Goal: Transaction & Acquisition: Download file/media

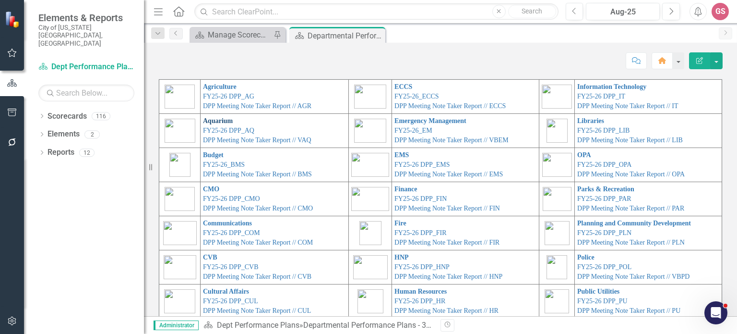
click at [208, 120] on link "Aquarium" at bounding box center [218, 120] width 30 height 7
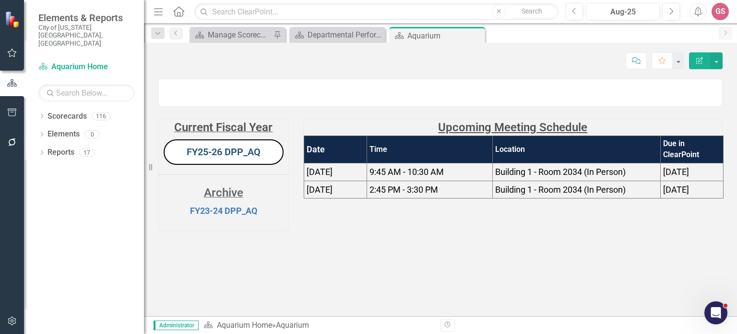
click at [237, 157] on link "FY25-26 DPP_AQ" at bounding box center [224, 152] width 74 height 12
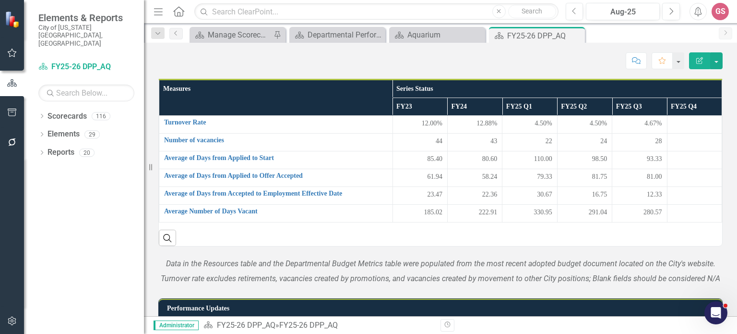
scroll to position [803, 0]
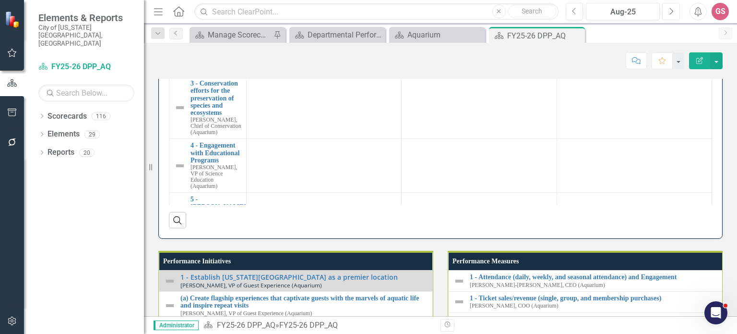
click at [670, 12] on icon "Next" at bounding box center [671, 11] width 5 height 9
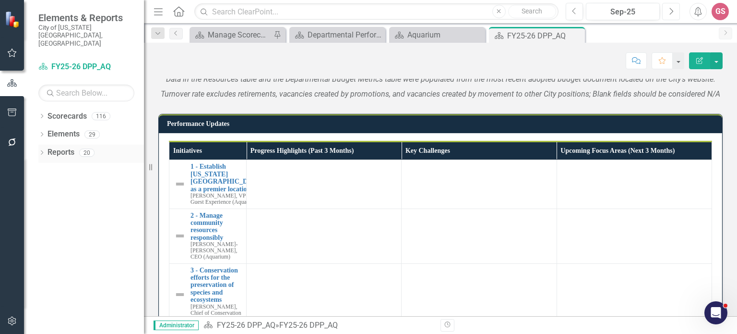
scroll to position [615, 0]
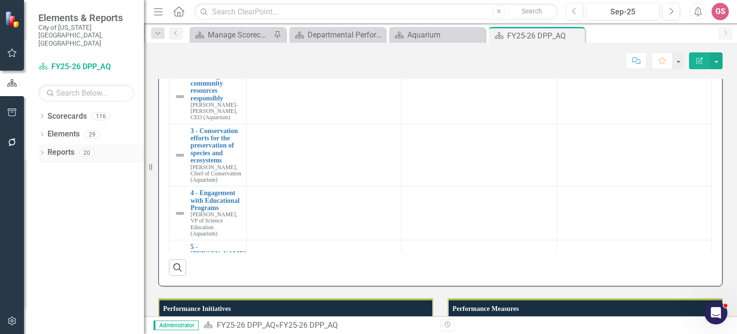
click at [60, 147] on link "Reports" at bounding box center [61, 152] width 27 height 11
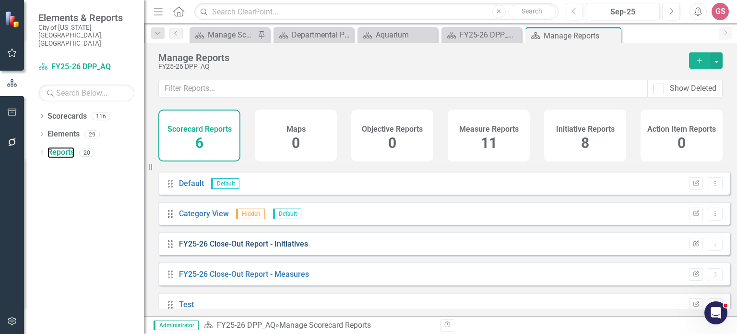
scroll to position [38, 0]
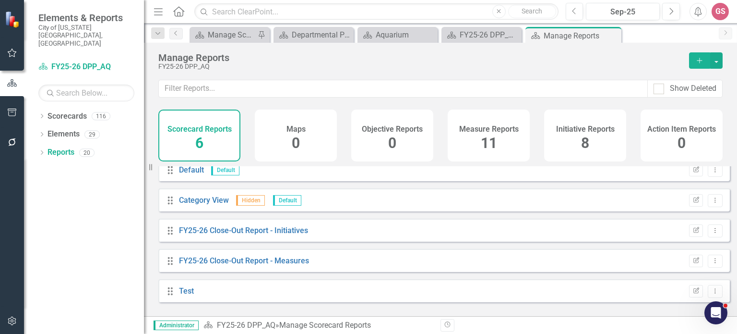
click at [577, 126] on h4 "Initiative Reports" at bounding box center [585, 129] width 59 height 9
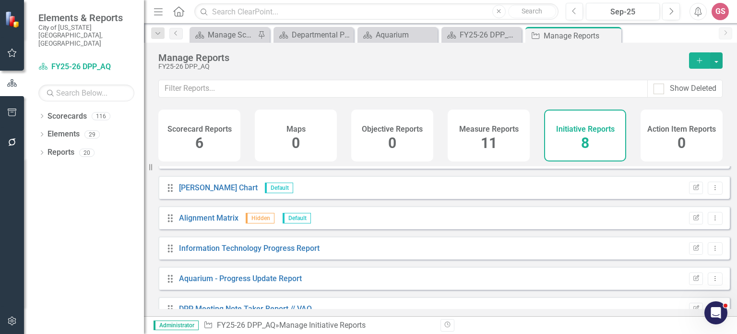
scroll to position [99, 0]
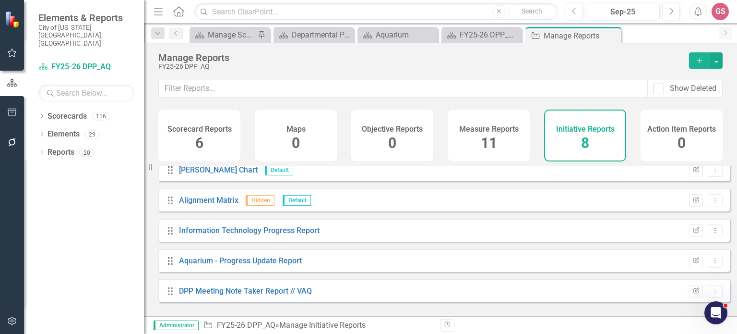
click at [570, 135] on div "Initiative Reports 8" at bounding box center [585, 135] width 82 height 52
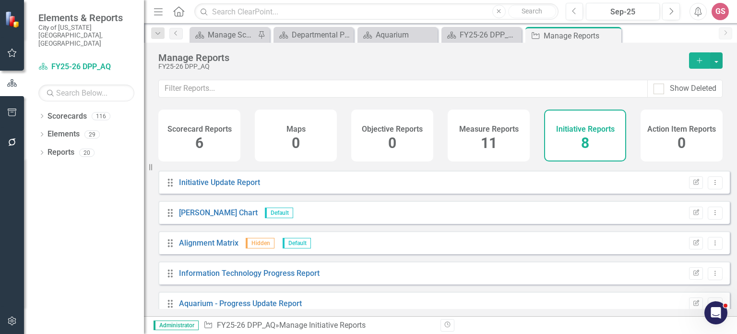
scroll to position [0, 0]
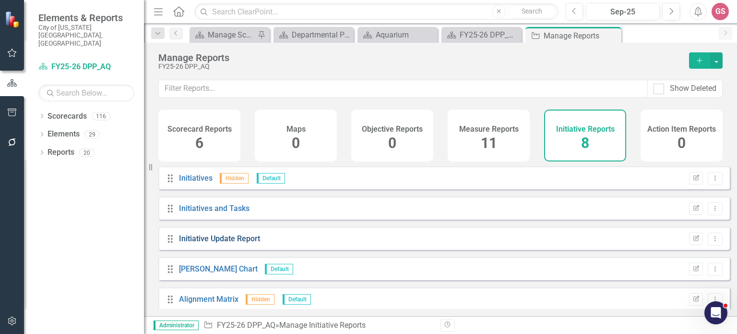
click at [226, 243] on link "Initiative Update Report" at bounding box center [219, 238] width 81 height 9
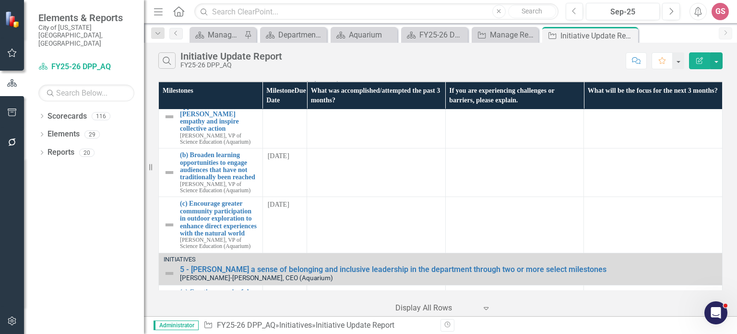
scroll to position [735, 0]
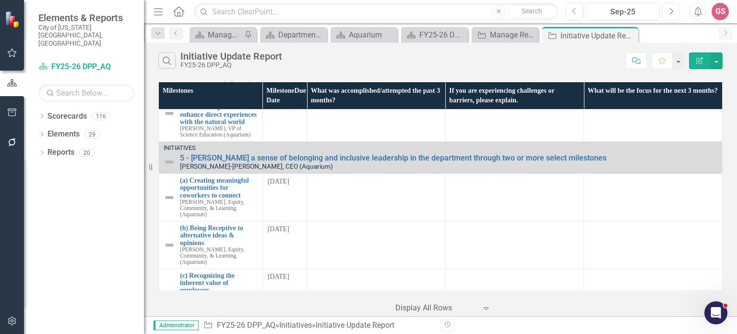
click at [670, 12] on icon "Next" at bounding box center [671, 11] width 5 height 9
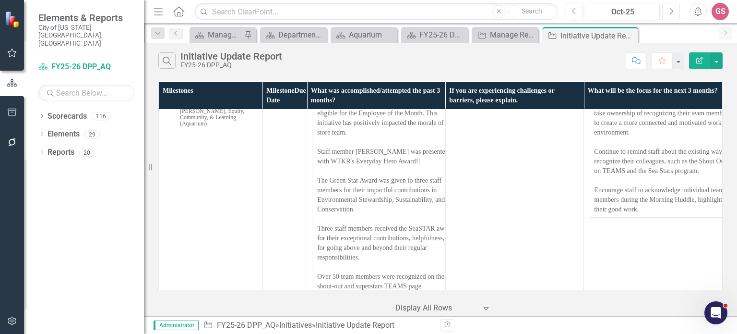
scroll to position [1158, 0]
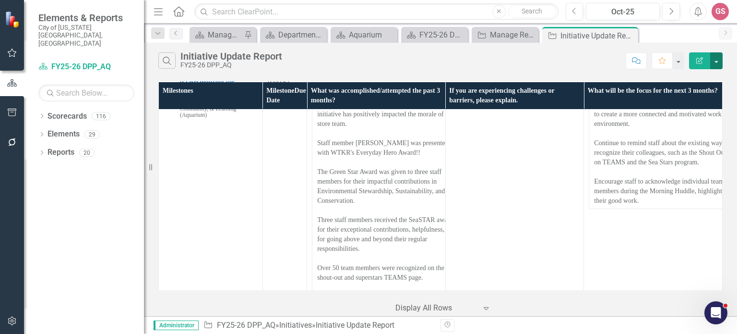
click at [716, 60] on button "button" at bounding box center [716, 60] width 12 height 17
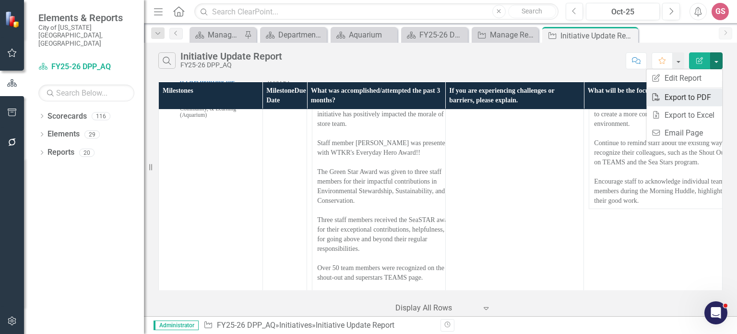
click at [683, 97] on link "PDF Export to PDF" at bounding box center [684, 97] width 76 height 18
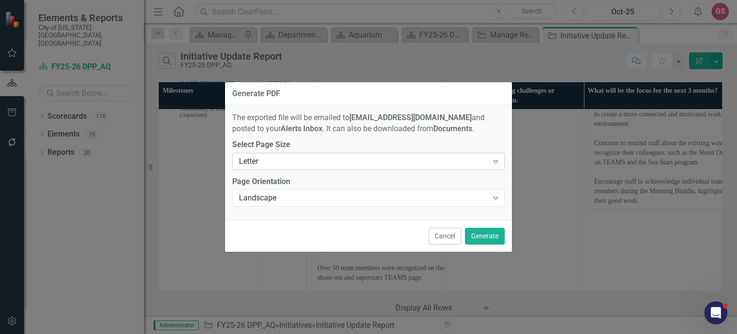
click at [493, 162] on icon "Expand" at bounding box center [496, 161] width 10 height 8
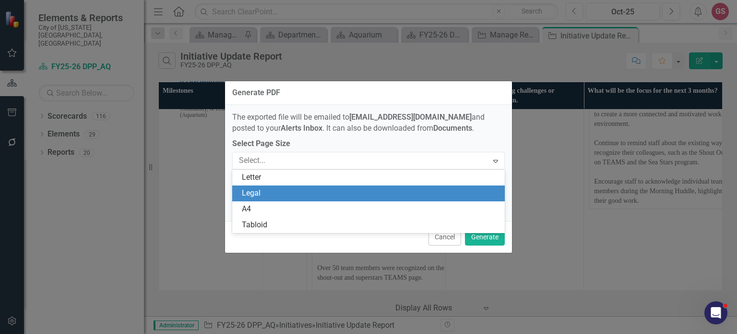
click at [387, 198] on div "Legal" at bounding box center [370, 193] width 257 height 11
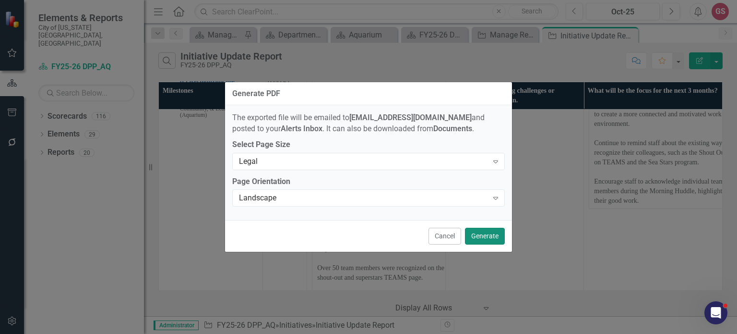
click at [489, 237] on button "Generate" at bounding box center [485, 235] width 40 height 17
